Goal: Task Accomplishment & Management: Use online tool/utility

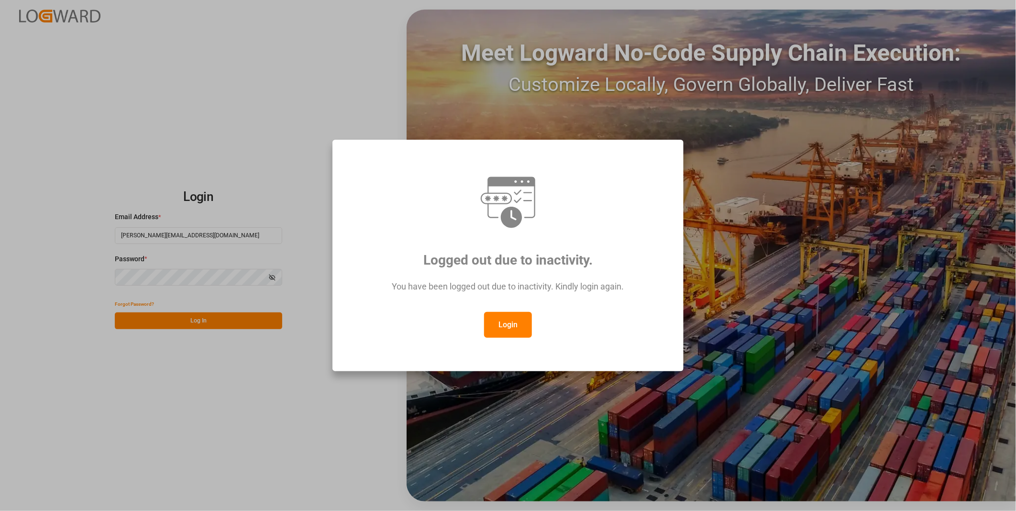
click at [503, 322] on button "Login" at bounding box center [508, 325] width 48 height 26
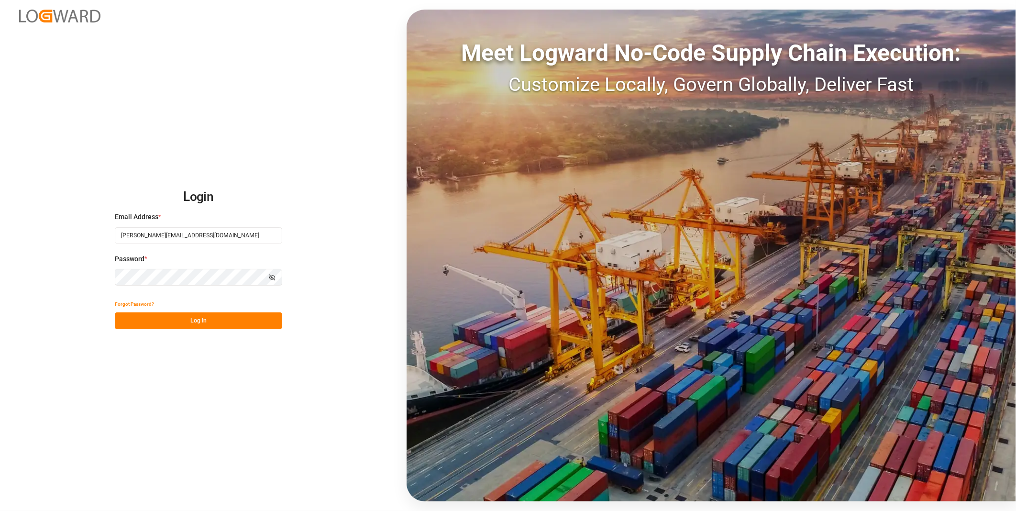
click at [211, 309] on div "Forgot Password?" at bounding box center [198, 303] width 167 height 17
click at [209, 317] on button "Log In" at bounding box center [198, 320] width 167 height 17
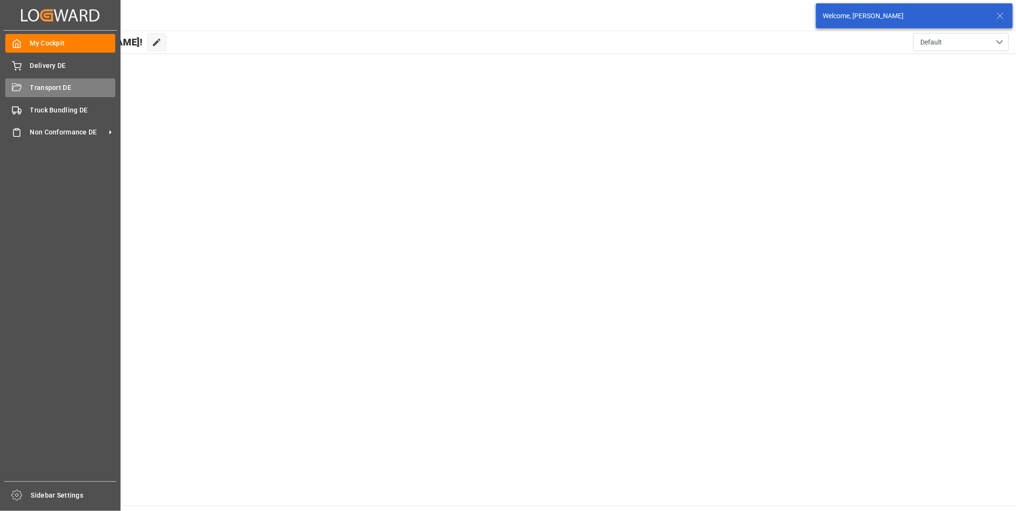
click at [22, 89] on div "Transport DE Transport DE" at bounding box center [60, 87] width 110 height 19
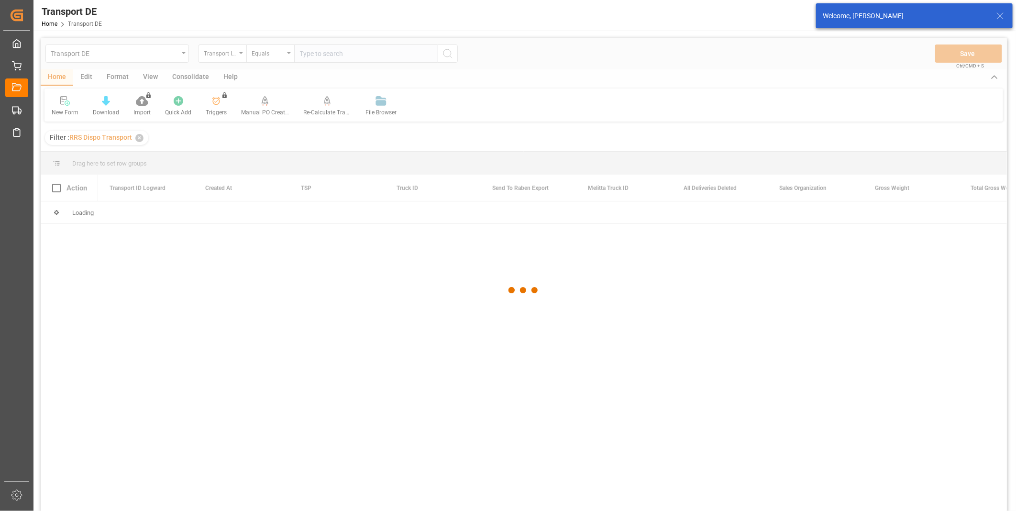
click at [239, 54] on div at bounding box center [524, 290] width 966 height 505
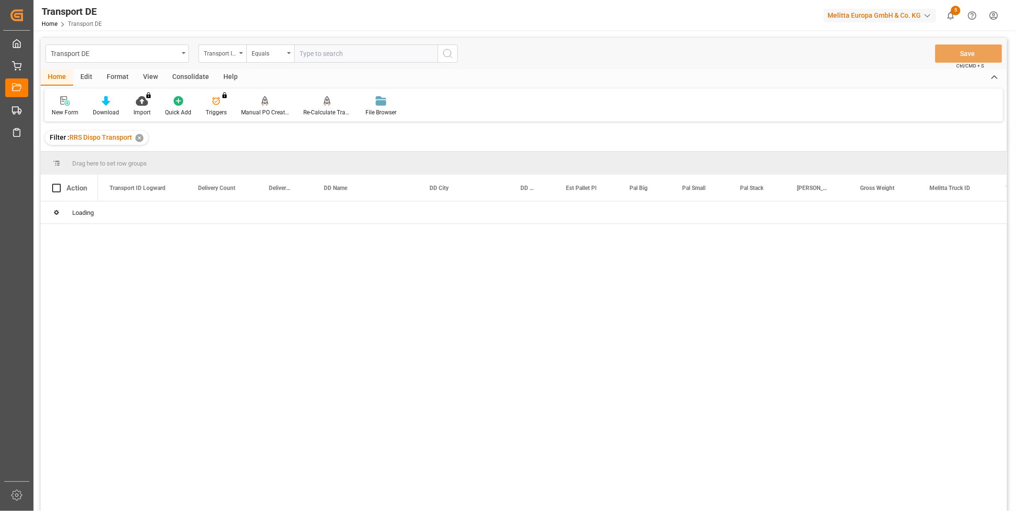
click at [221, 38] on div "Transport DE Transport ID Logward Equals Save Ctrl/CMD + S Home Edit Format Vie…" at bounding box center [523, 342] width 980 height 622
click at [222, 55] on div "Transport ID Logward" at bounding box center [220, 52] width 33 height 11
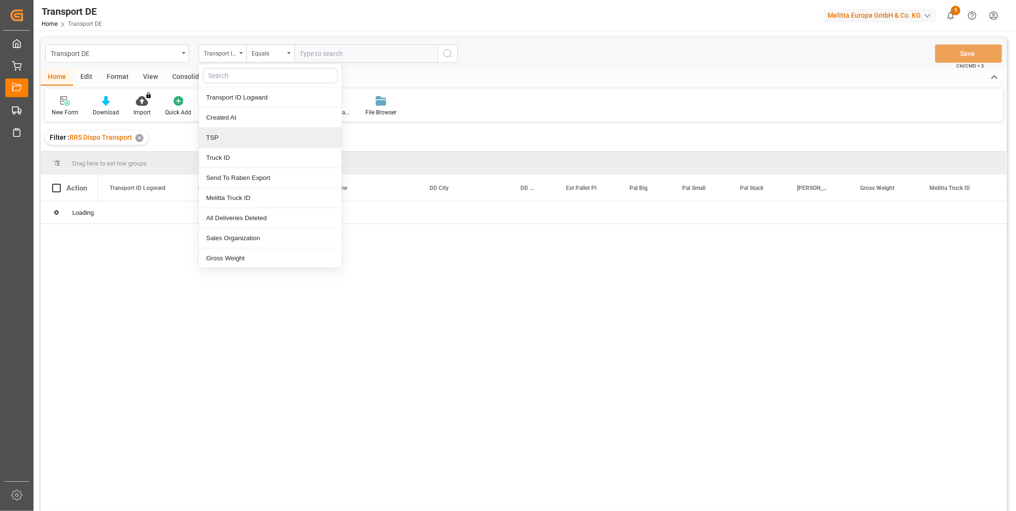
click at [225, 137] on div "TSP" at bounding box center [270, 138] width 142 height 20
click at [273, 53] on div "Equals" at bounding box center [267, 52] width 33 height 11
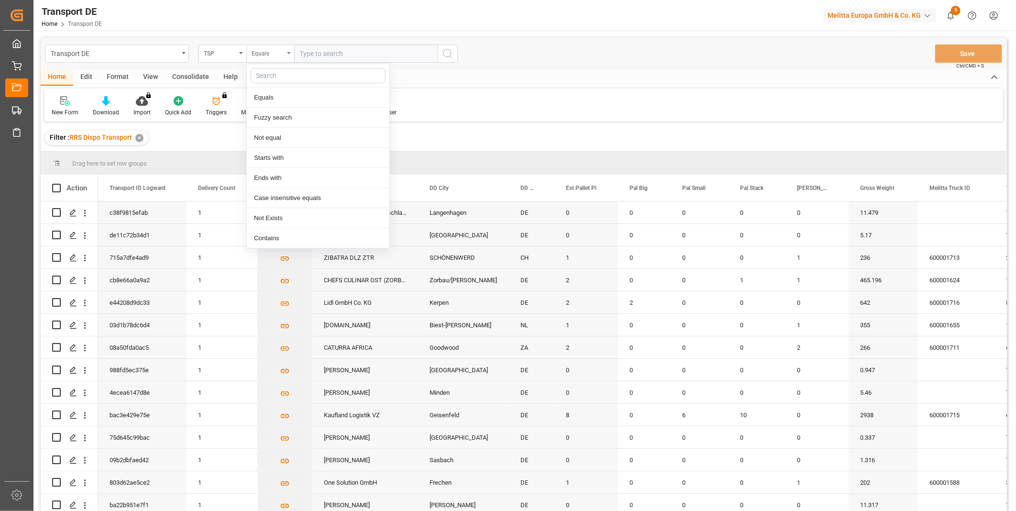
click at [279, 49] on div "Equals" at bounding box center [267, 52] width 33 height 11
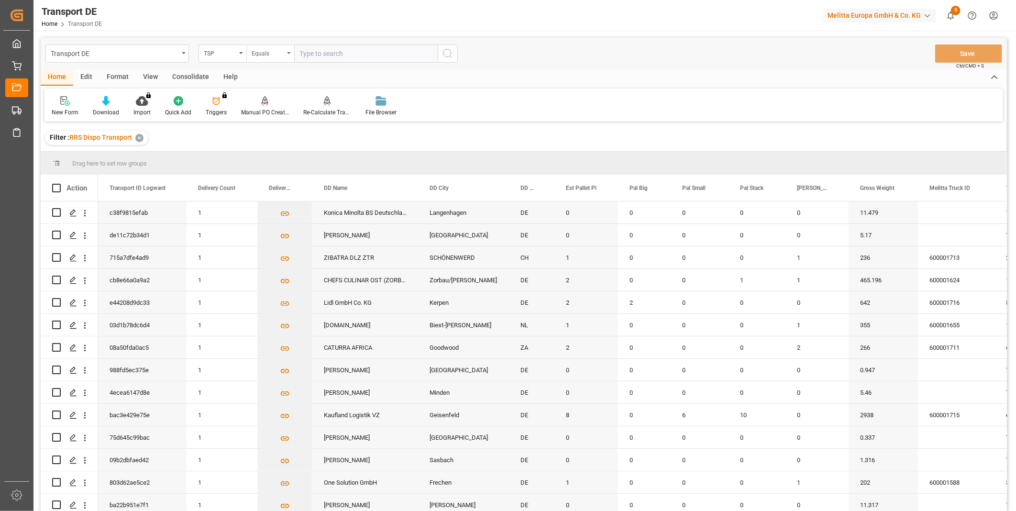
click at [278, 50] on div "Equals" at bounding box center [267, 52] width 33 height 11
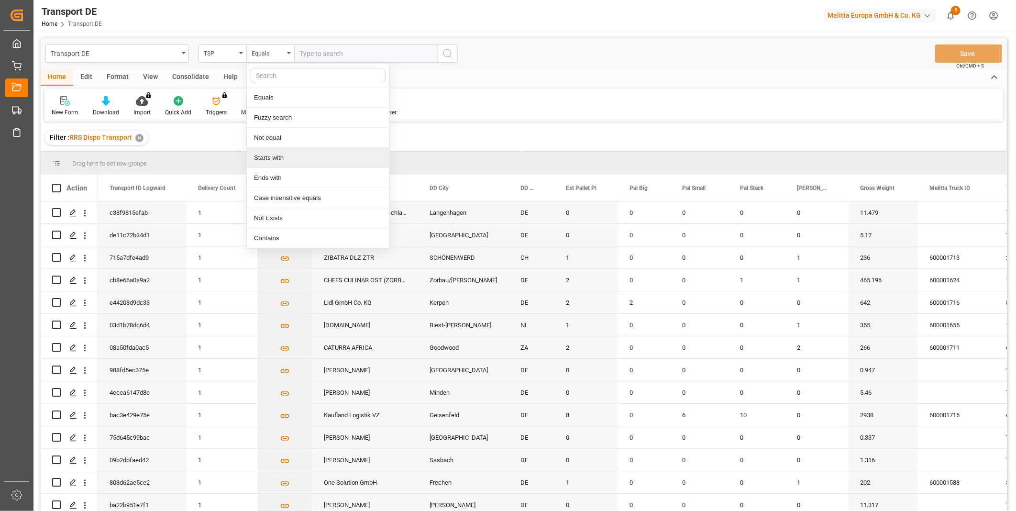
click at [285, 152] on div "Starts with" at bounding box center [318, 158] width 142 height 20
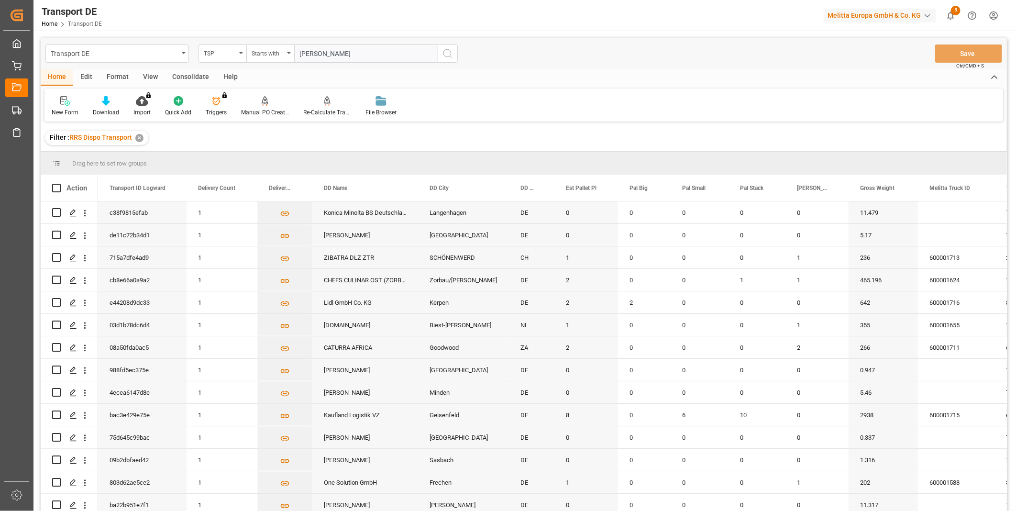
type input "[PERSON_NAME]"
click at [446, 51] on icon "search button" at bounding box center [447, 53] width 11 height 11
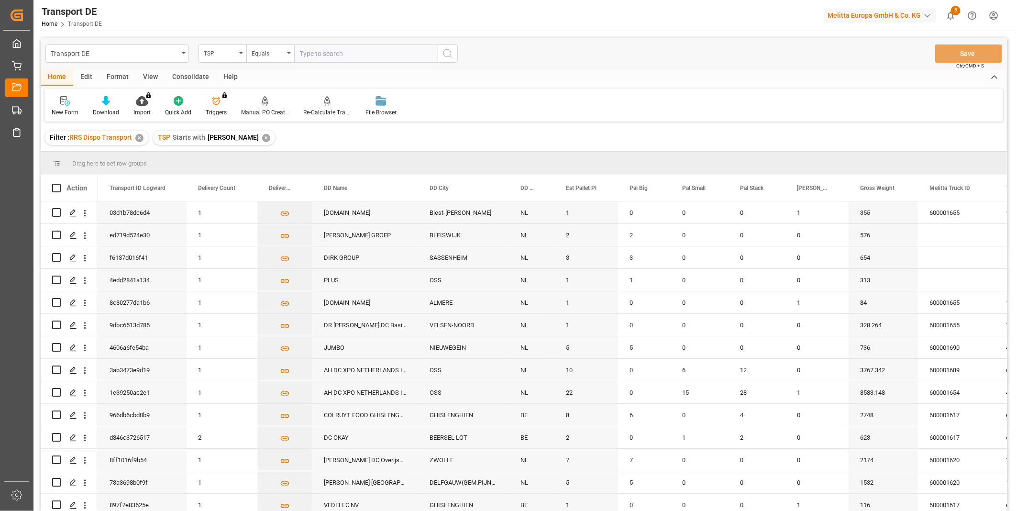
click at [197, 74] on div "Consolidate" at bounding box center [190, 77] width 51 height 16
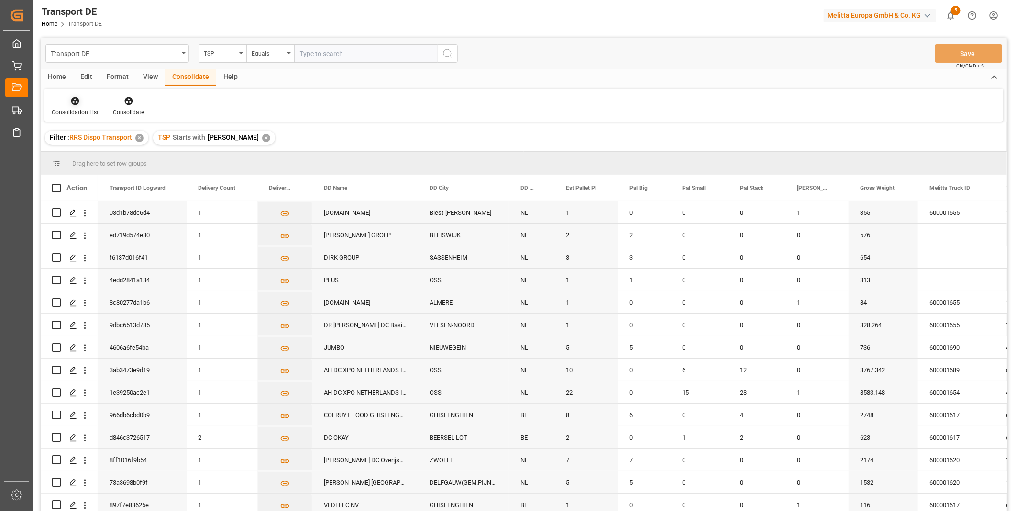
click at [76, 104] on icon at bounding box center [75, 101] width 10 height 10
click at [119, 180] on div "Truck Bundling RRS Dispo Export" at bounding box center [127, 174] width 145 height 20
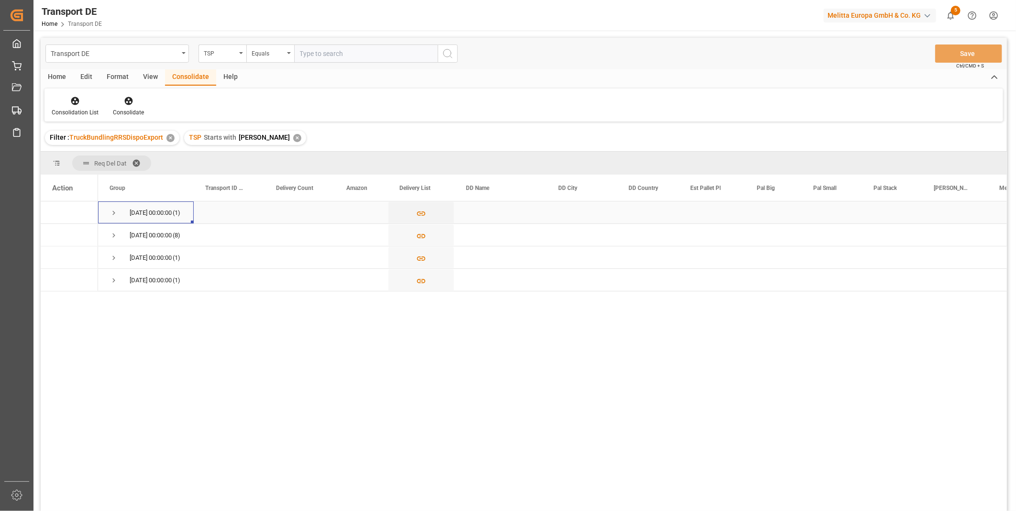
click at [110, 213] on span "Press SPACE to select this row." at bounding box center [113, 212] width 9 height 9
click at [112, 209] on span "Press SPACE to select this row." at bounding box center [113, 212] width 9 height 9
click at [120, 235] on span "[DATE] 00:00:00 (8)" at bounding box center [145, 234] width 73 height 21
click at [115, 211] on span "Press SPACE to select this row." at bounding box center [113, 212] width 9 height 9
click at [72, 238] on line "Press SPACE to select this row." at bounding box center [73, 238] width 6 height 0
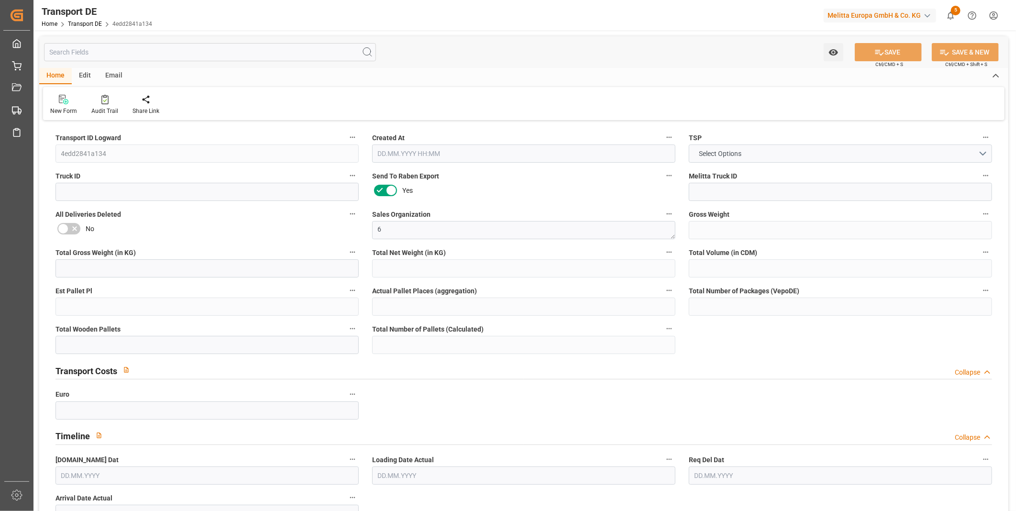
type input "313"
type input "287.568"
type input "238.464"
type input "1643.04"
type input "1"
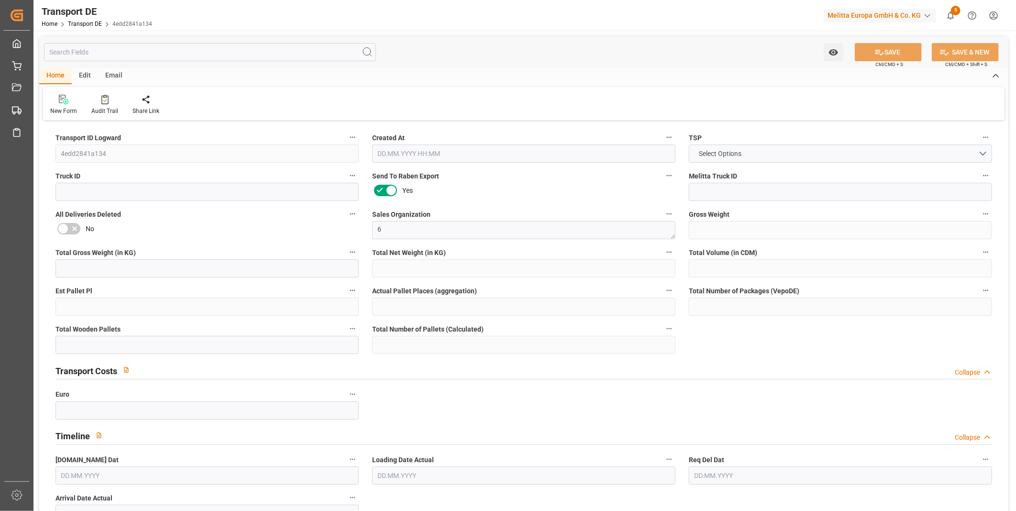
type input "0"
type input "1"
type input "0"
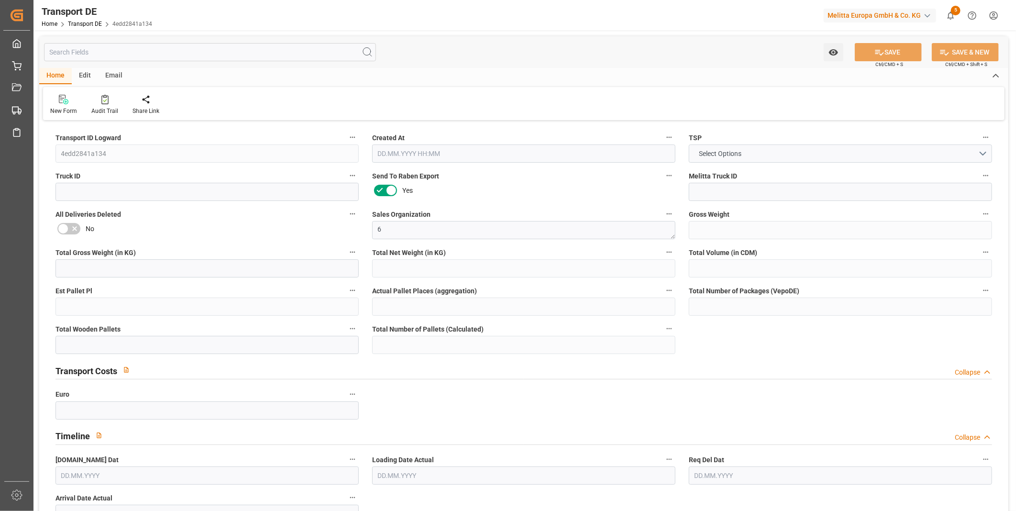
type input "53"
type input "0"
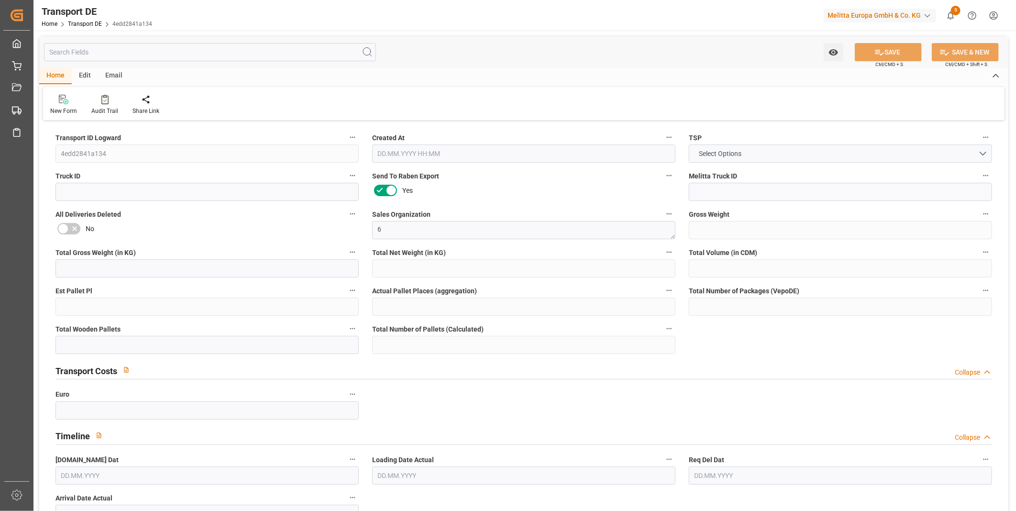
type input "0"
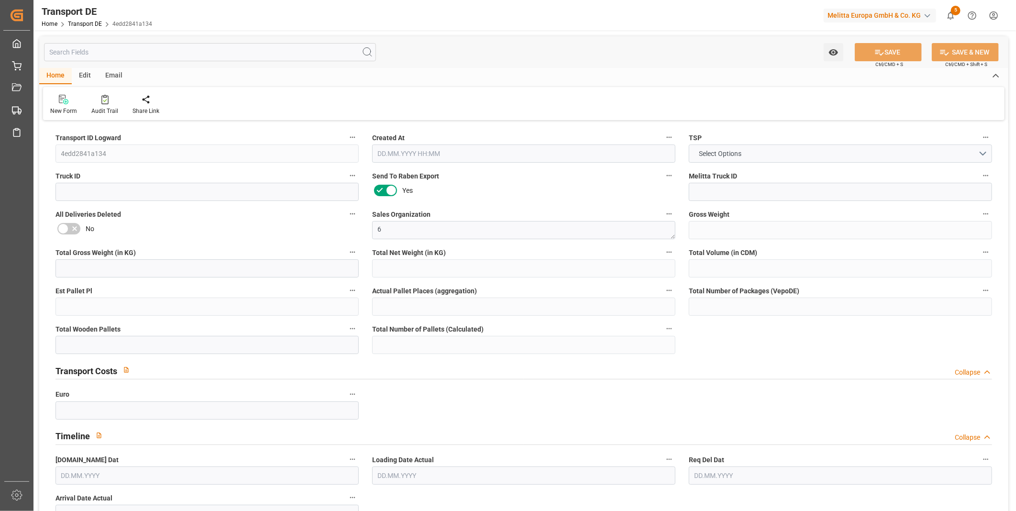
type input "0"
type input "1"
type input "0"
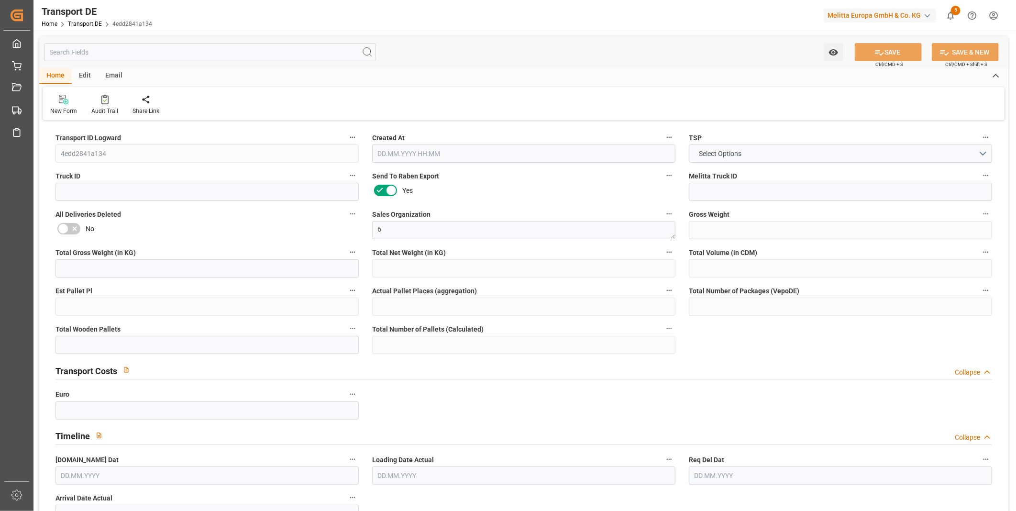
type input "0"
type input "1"
type input "0"
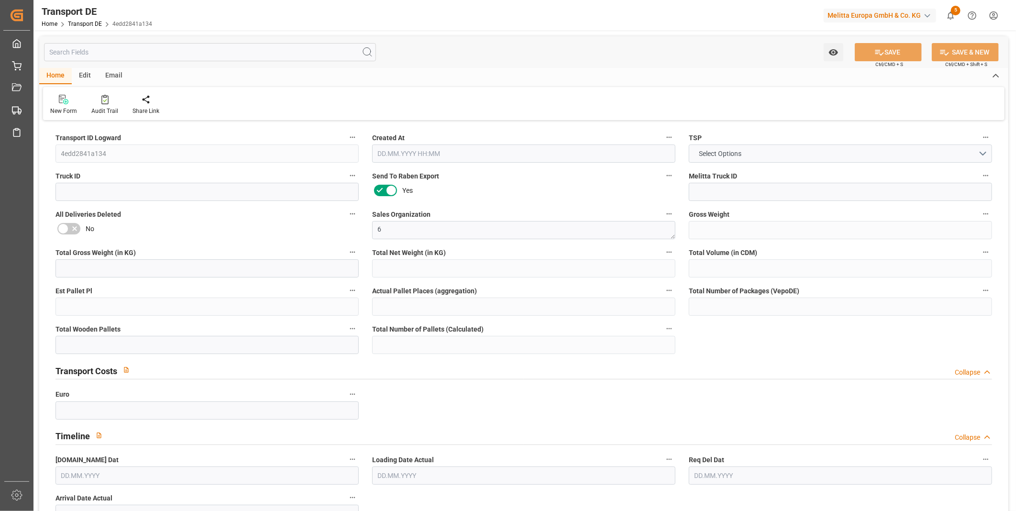
type input "72"
type input "66.0892"
type input "63.0502"
type input "[DATE] 10:32"
type input "[DATE]"
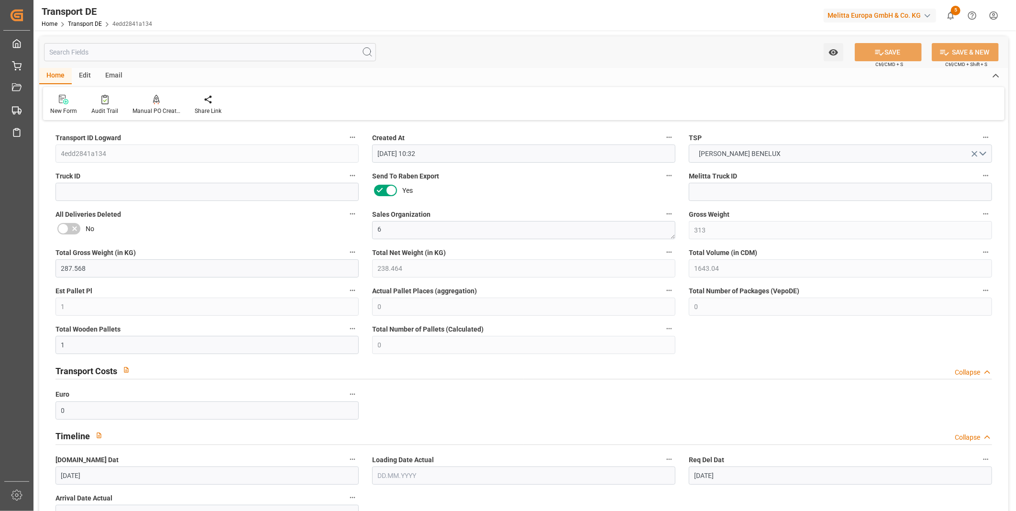
type input "[DATE]"
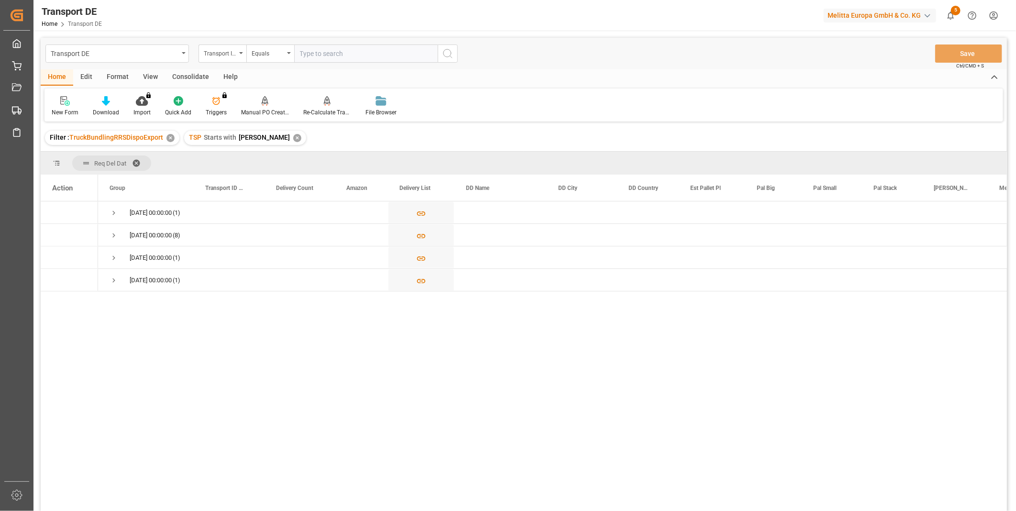
drag, startPoint x: 186, startPoint y: 79, endPoint x: 154, endPoint y: 79, distance: 32.5
click at [187, 79] on div "Consolidate" at bounding box center [190, 77] width 51 height 16
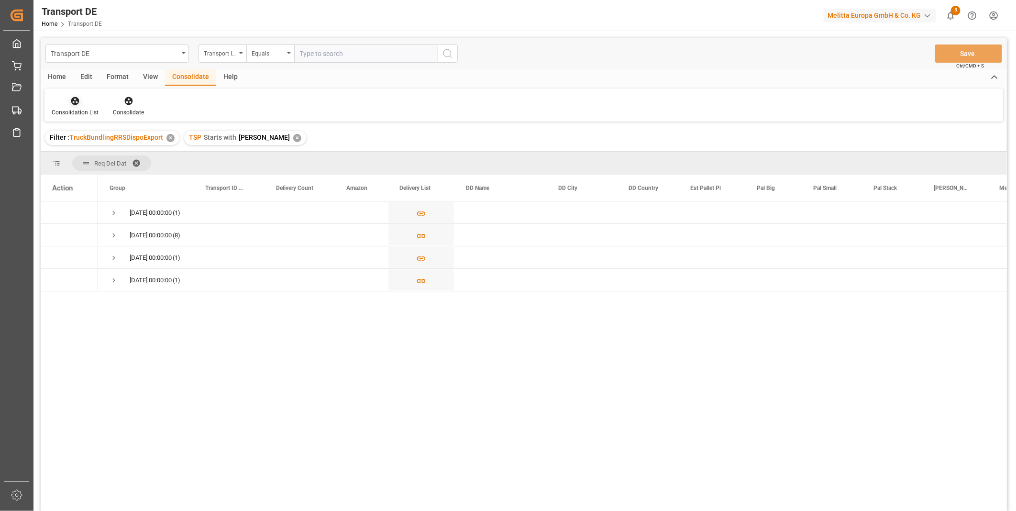
click at [85, 107] on div "Consolidation List" at bounding box center [74, 106] width 61 height 21
click at [163, 177] on div "Transport DE Transport ID Logward Equals Save Ctrl/CMD + S Home Edit Format Vie…" at bounding box center [524, 287] width 966 height 498
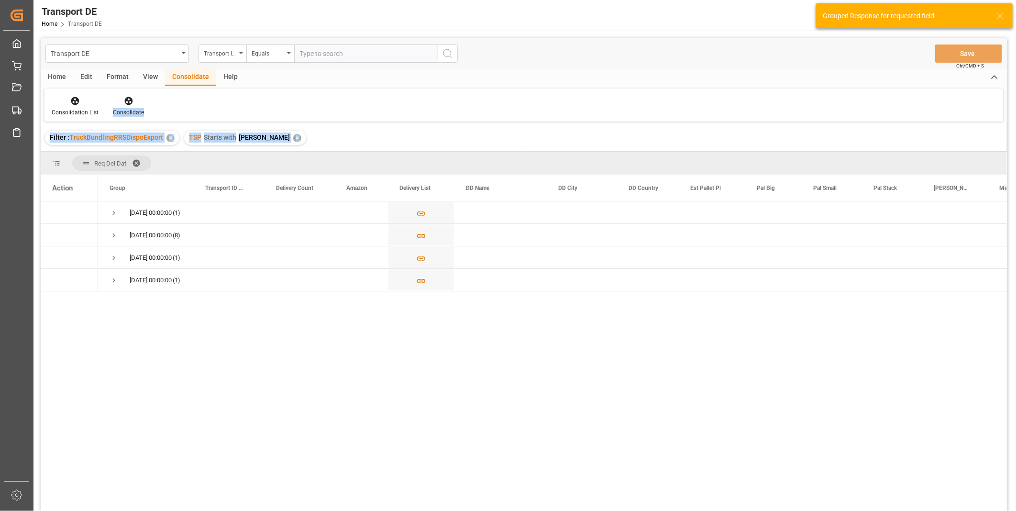
click at [151, 380] on div "[DATE] 00:00:00 (1) [DATE] 00:00:00 (8) [DATE] 00:00:00 (1) [DATE] 00:00:00 (1)" at bounding box center [552, 359] width 908 height 316
click at [185, 95] on div "Consolidation List Consolidate" at bounding box center [523, 104] width 958 height 33
